Goal: Information Seeking & Learning: Learn about a topic

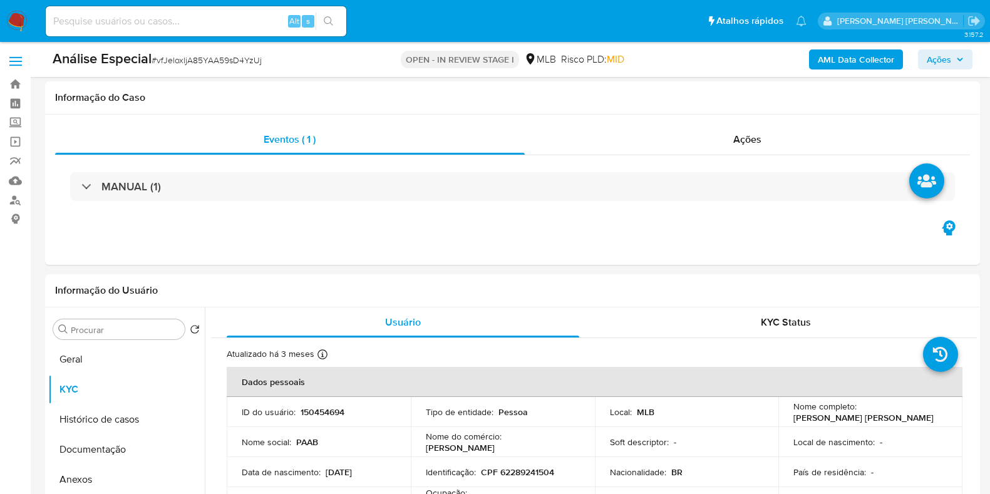
select select "10"
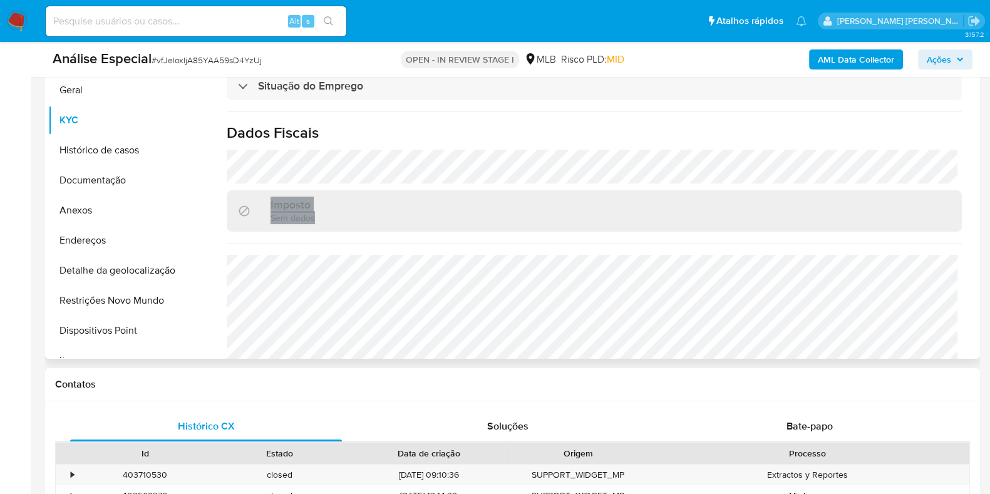
scroll to position [538, 0]
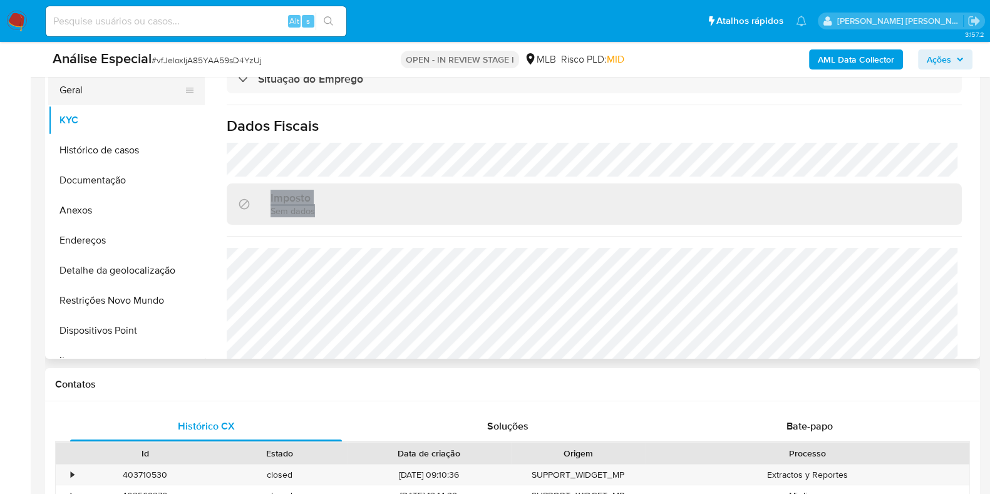
click at [144, 98] on button "Geral" at bounding box center [121, 90] width 147 height 30
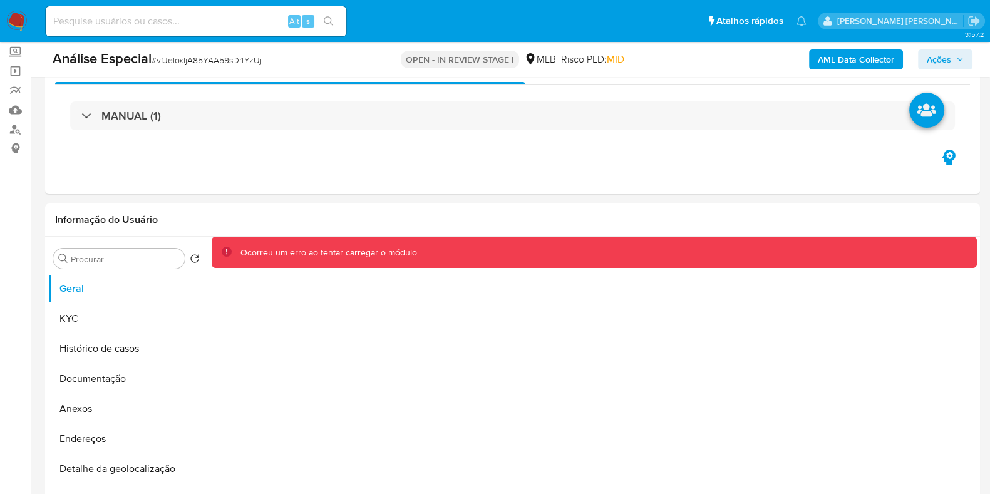
scroll to position [65, 0]
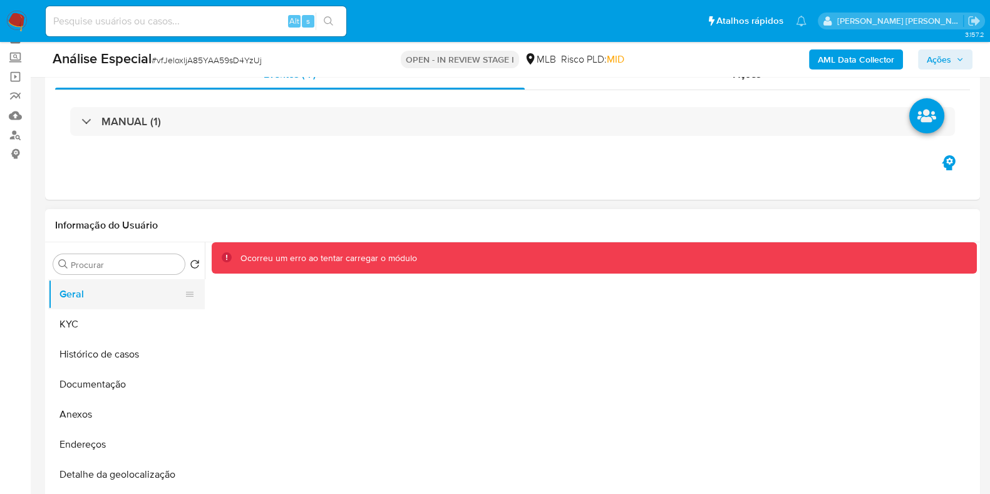
click at [104, 299] on button "Geral" at bounding box center [121, 294] width 147 height 30
click at [106, 321] on button "KYC" at bounding box center [121, 324] width 147 height 30
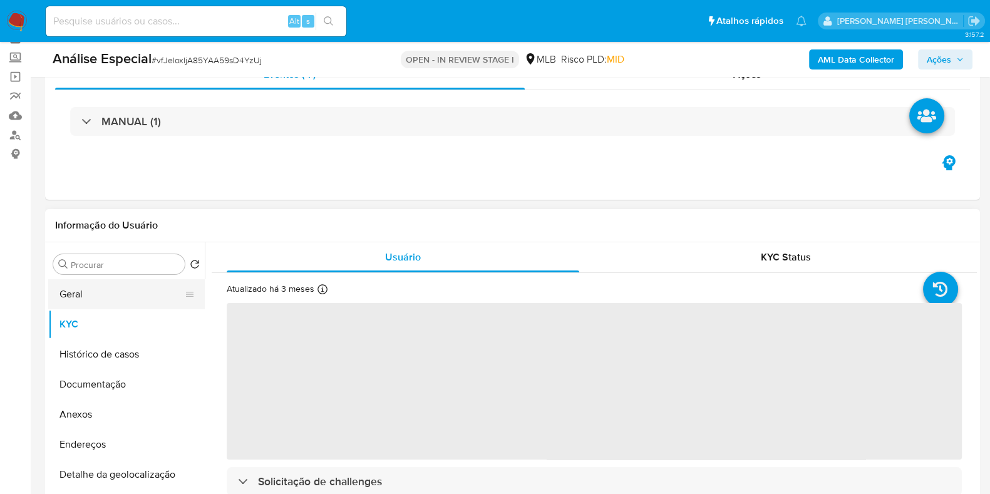
click at [106, 292] on button "Geral" at bounding box center [121, 294] width 147 height 30
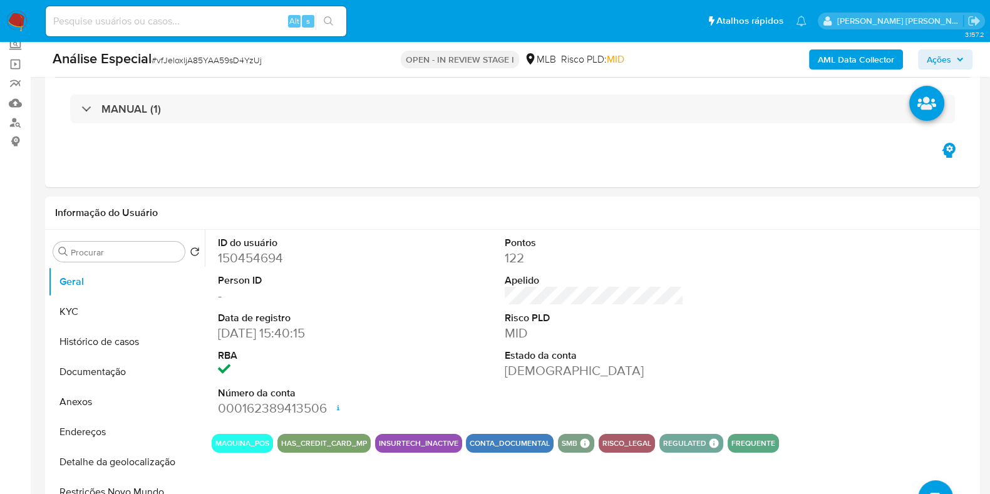
scroll to position [86, 0]
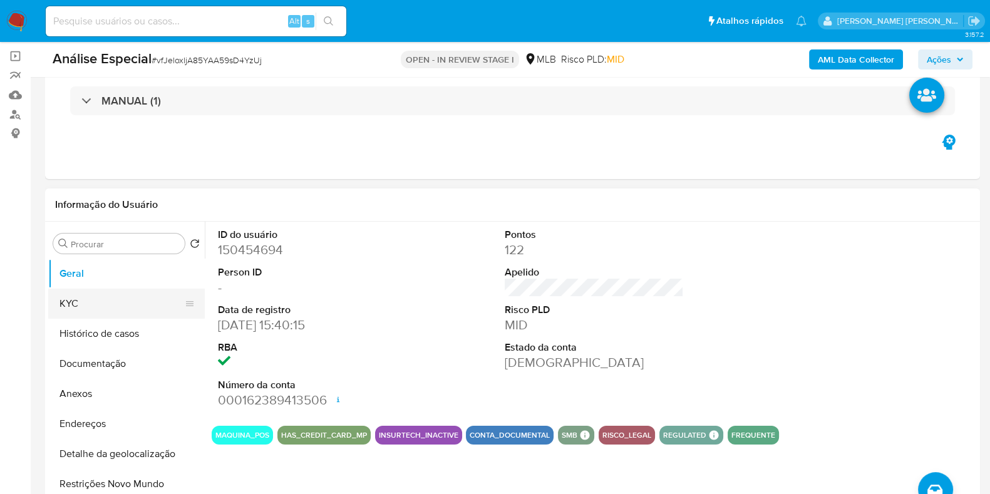
click at [118, 299] on button "KYC" at bounding box center [121, 304] width 147 height 30
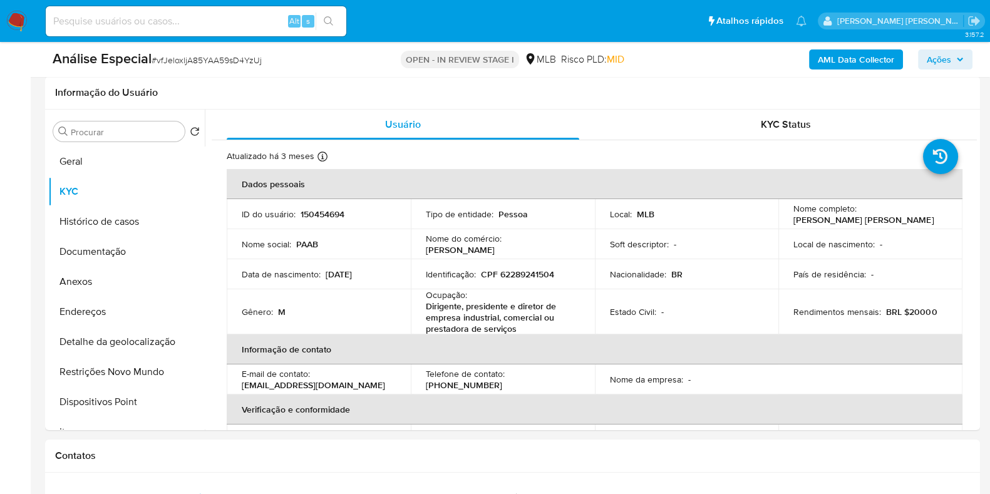
scroll to position [192, 0]
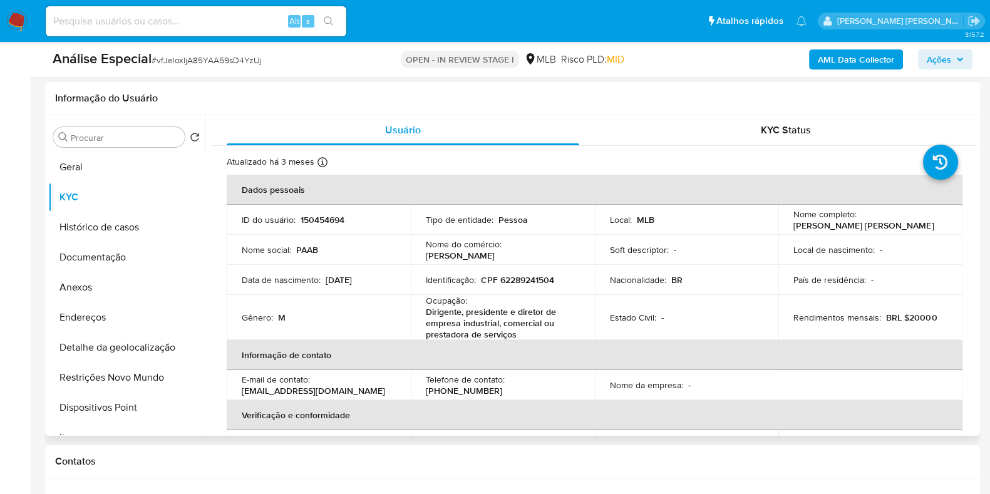
drag, startPoint x: 970, startPoint y: 172, endPoint x: 966, endPoint y: 312, distance: 140.3
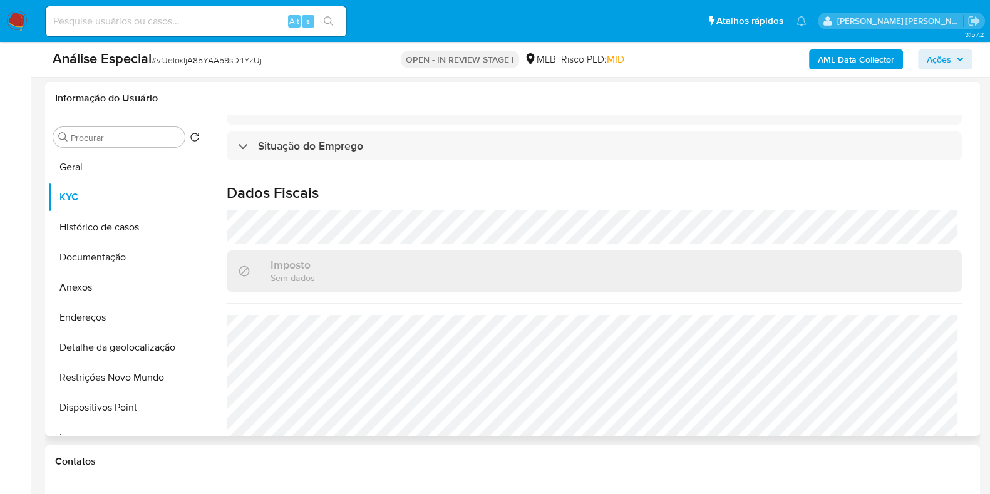
scroll to position [558, 0]
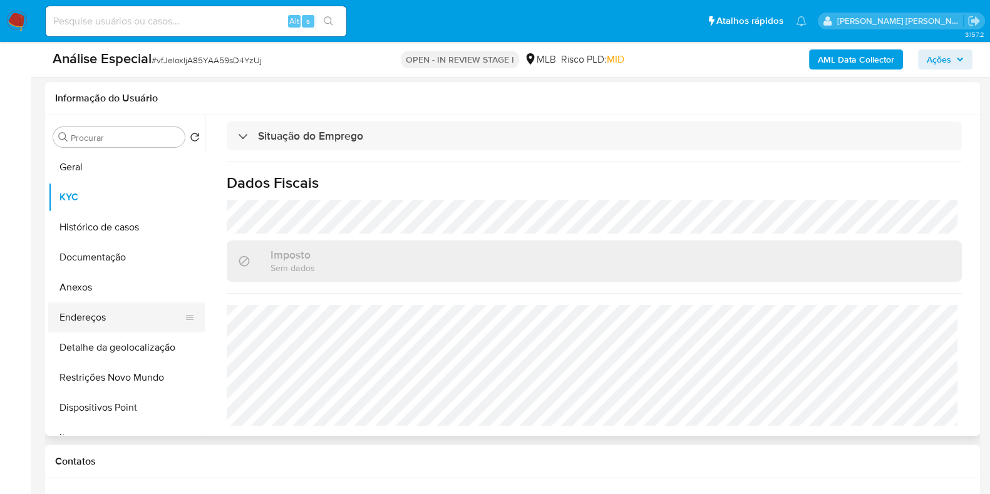
click at [96, 312] on button "Endereços" at bounding box center [121, 317] width 147 height 30
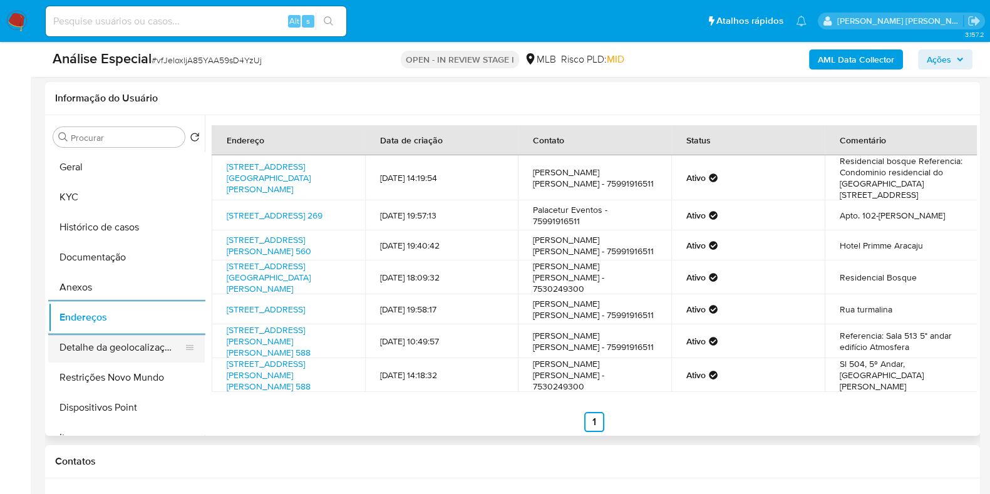
click at [122, 348] on button "Detalhe da geolocalização" at bounding box center [121, 347] width 147 height 30
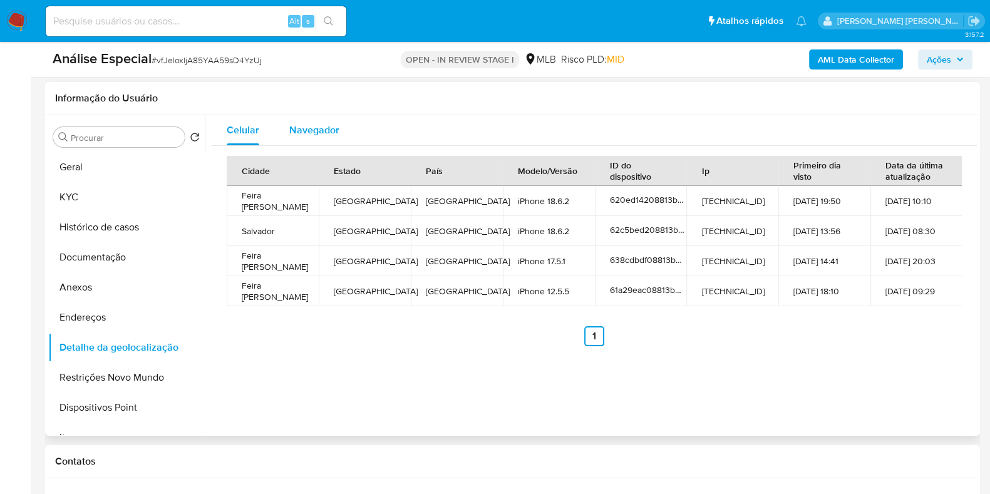
click at [325, 132] on span "Navegador" at bounding box center [314, 130] width 50 height 14
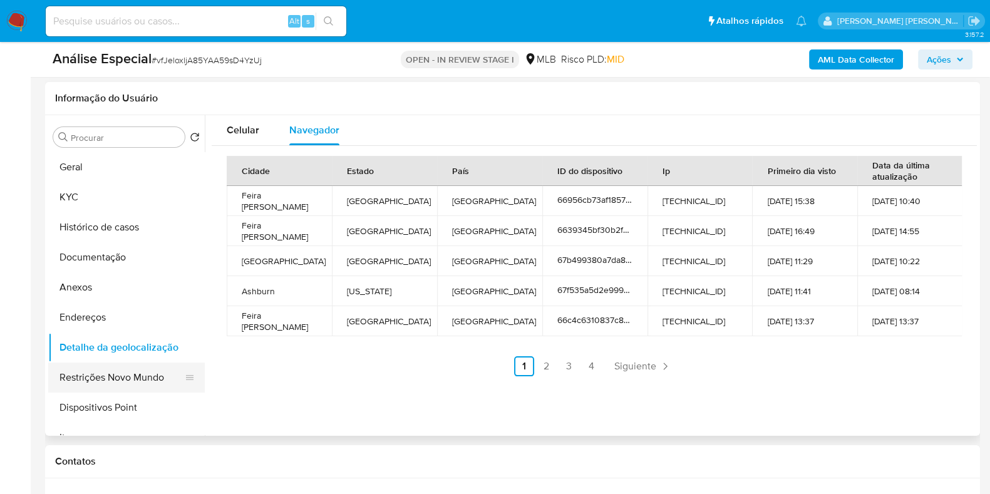
click at [131, 382] on button "Restrições Novo Mundo" at bounding box center [121, 377] width 147 height 30
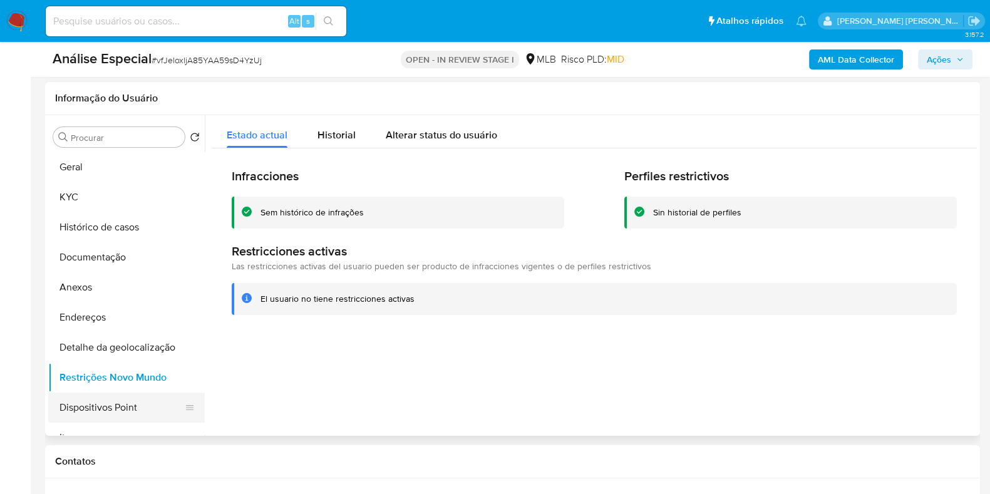
click at [145, 402] on button "Dispositivos Point" at bounding box center [121, 408] width 147 height 30
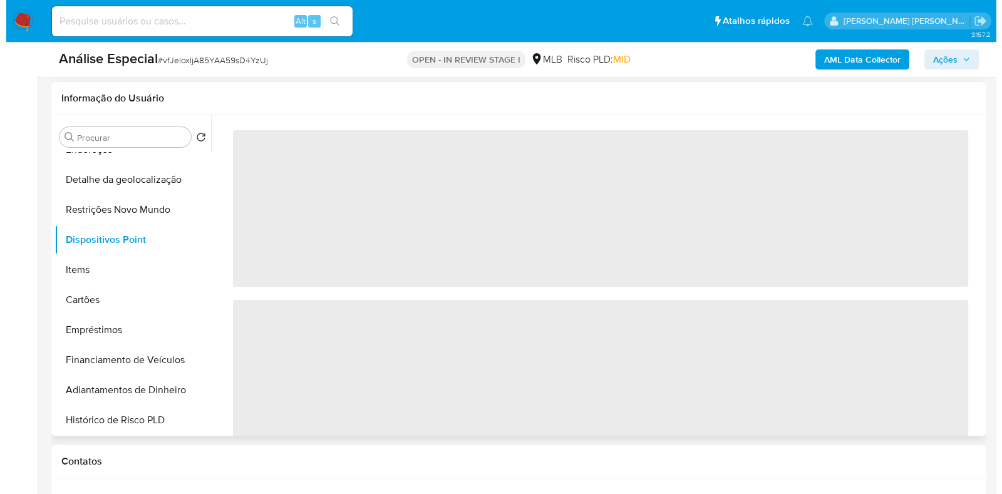
scroll to position [178, 0]
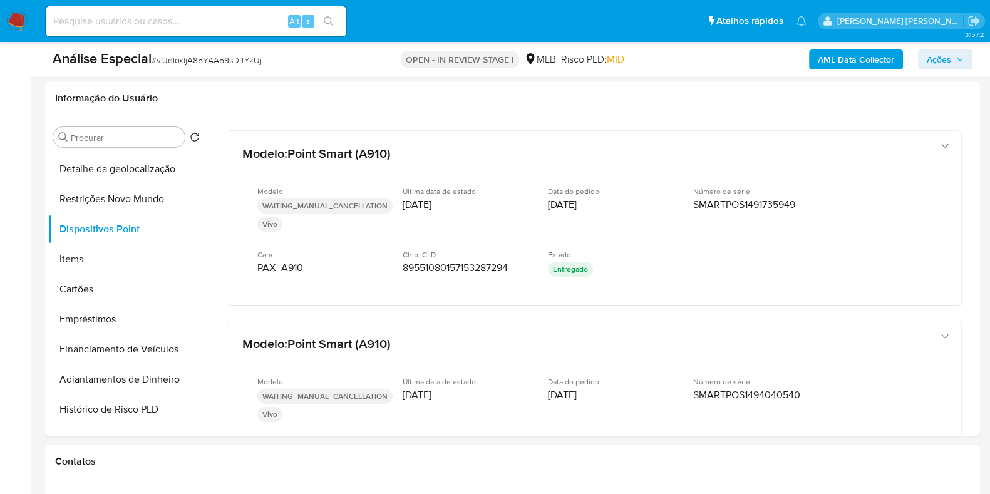
click at [846, 58] on b "AML Data Collector" at bounding box center [856, 59] width 76 height 20
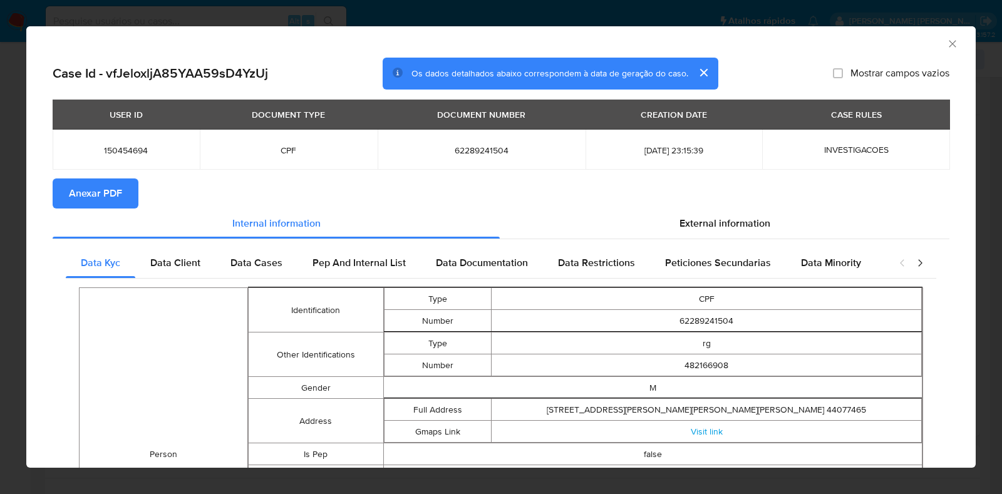
click at [121, 192] on button "Anexar PDF" at bounding box center [96, 193] width 86 height 30
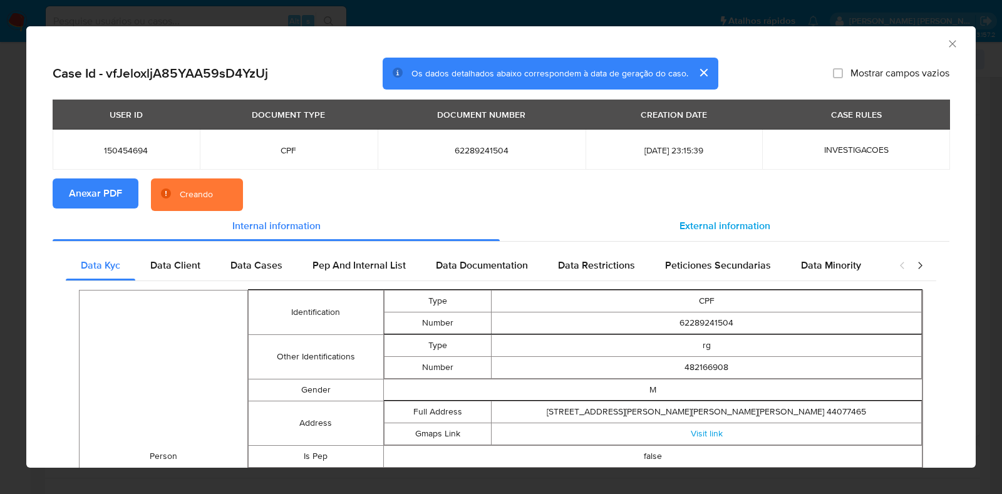
click at [716, 226] on span "External information" at bounding box center [724, 226] width 91 height 14
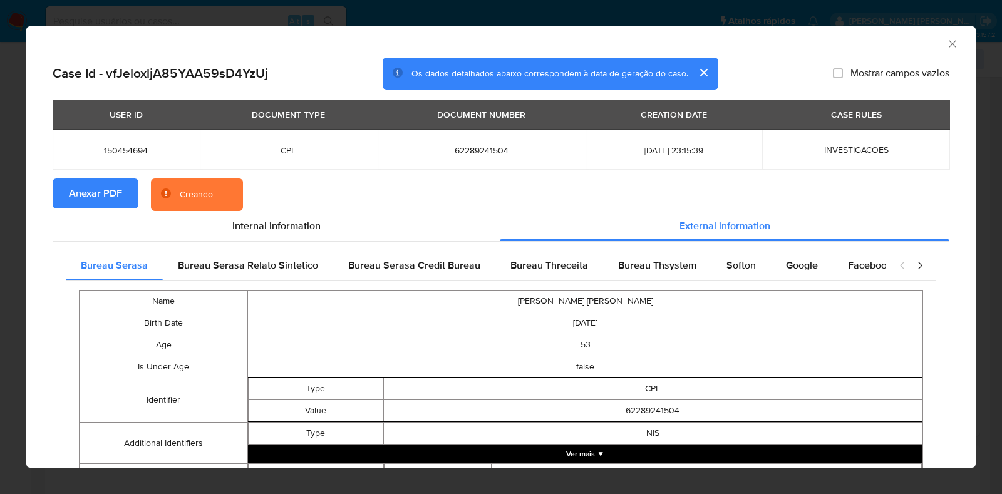
click at [560, 455] on button "Ver mais ▼" at bounding box center [585, 454] width 674 height 19
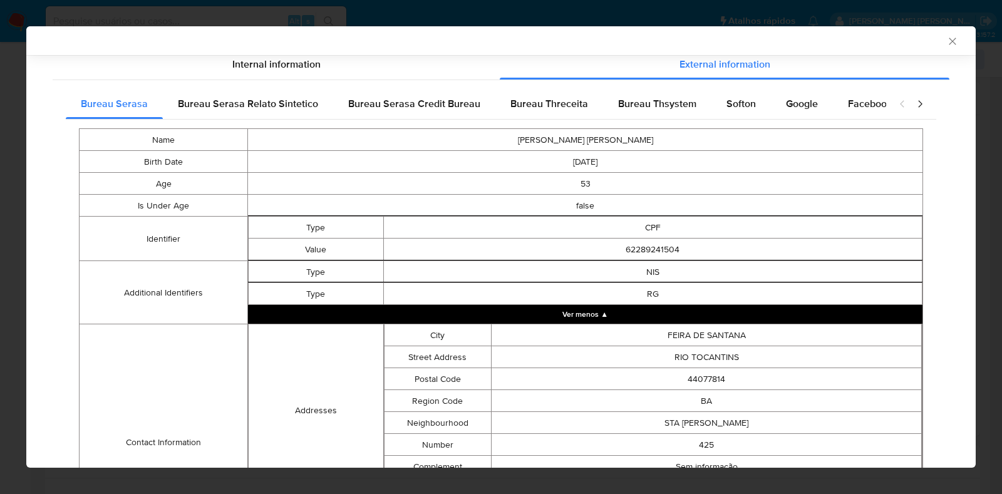
scroll to position [364, 0]
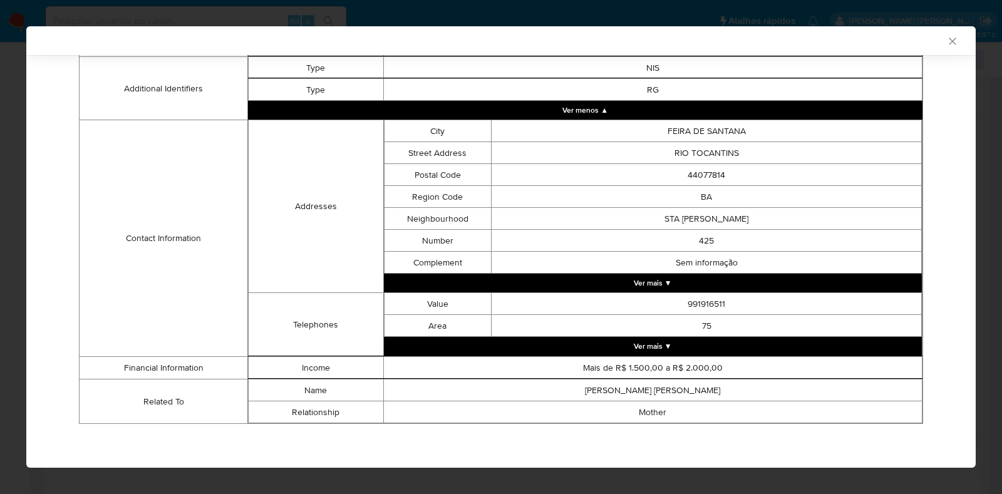
click at [759, 345] on button "Ver mais ▼" at bounding box center [653, 346] width 538 height 19
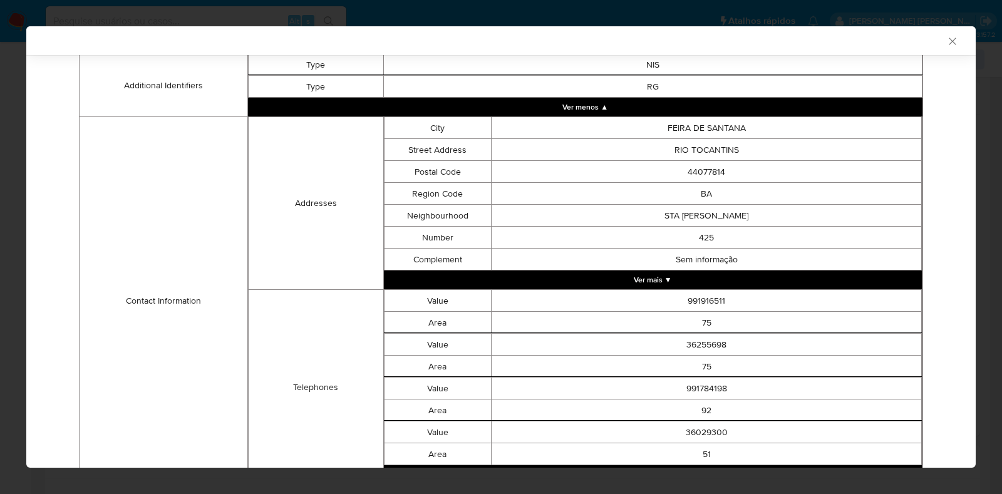
click at [733, 280] on button "Ver mais ▼" at bounding box center [653, 279] width 538 height 19
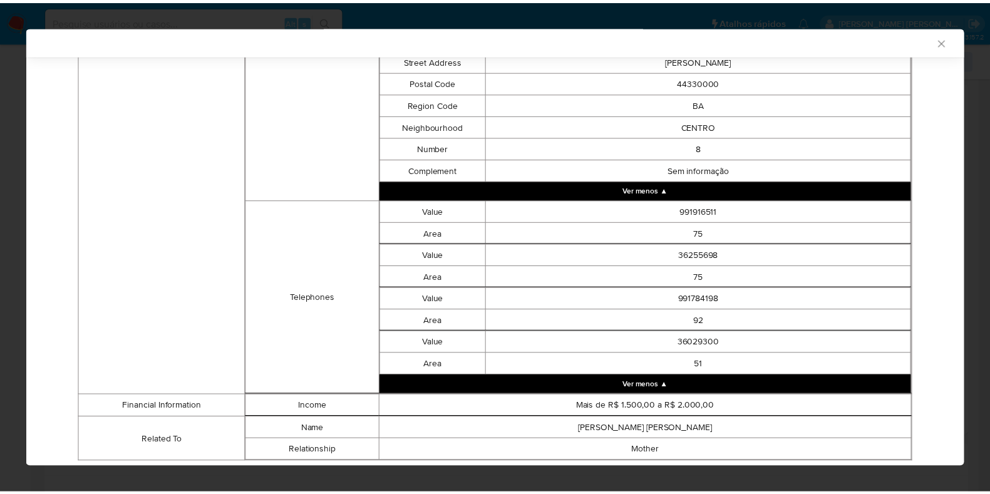
scroll to position [2037, 0]
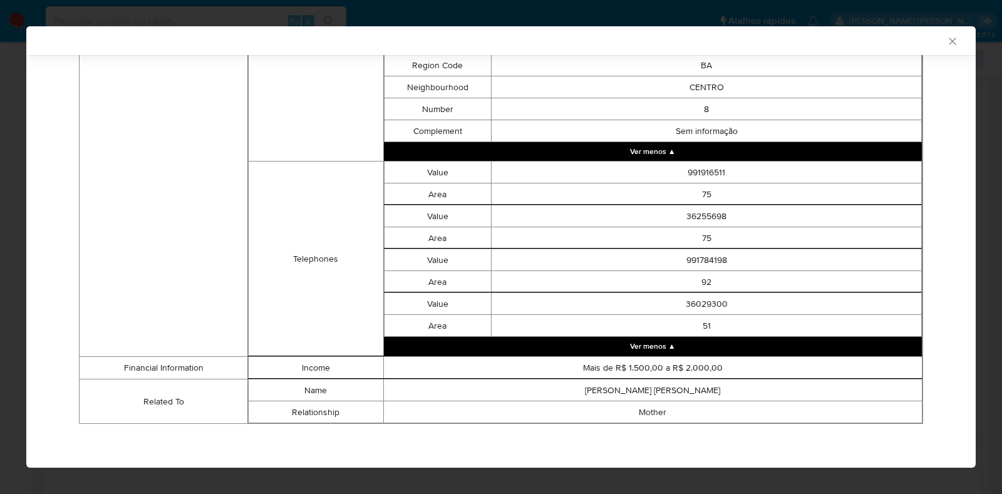
click at [946, 43] on icon "Fechar a janela" at bounding box center [952, 41] width 13 height 13
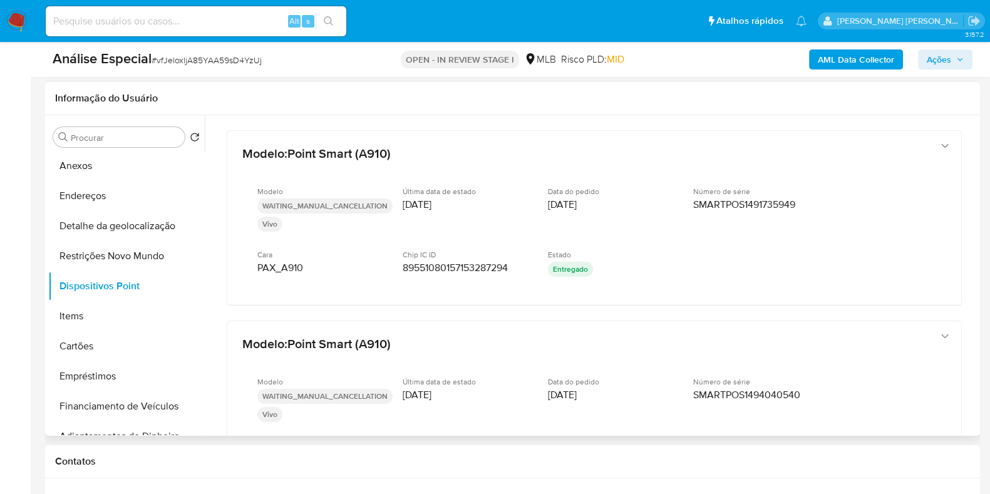
scroll to position [0, 0]
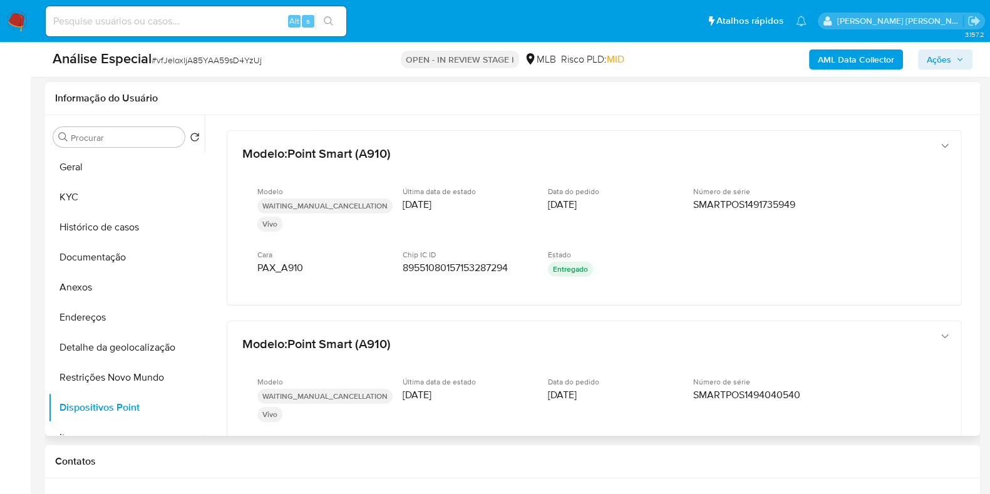
drag, startPoint x: 205, startPoint y: 217, endPoint x: 202, endPoint y: 140, distance: 77.1
click at [202, 140] on div "Procurar Retornar ao pedido padrão [PERSON_NAME] Histórico de casos Documentaçã…" at bounding box center [512, 275] width 928 height 321
click at [130, 198] on button "KYC" at bounding box center [121, 197] width 147 height 30
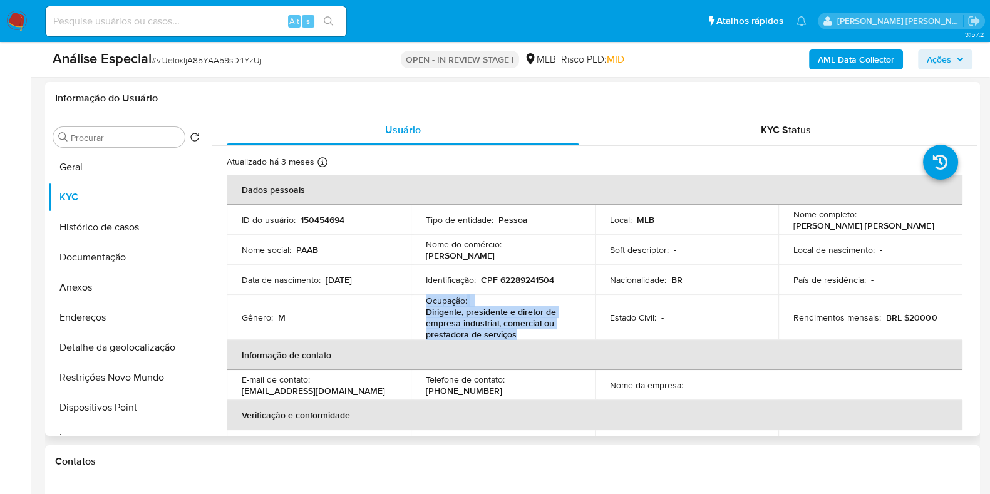
drag, startPoint x: 423, startPoint y: 298, endPoint x: 517, endPoint y: 337, distance: 101.0
click at [517, 337] on td "Ocupação : Dirigente, presidente e diretor de empresa industrial, comercial ou …" at bounding box center [503, 317] width 184 height 45
copy div "Ocupação : Dirigente, presidente e diretor de empresa industrial, comercial ou …"
